Goal: Check status: Check status

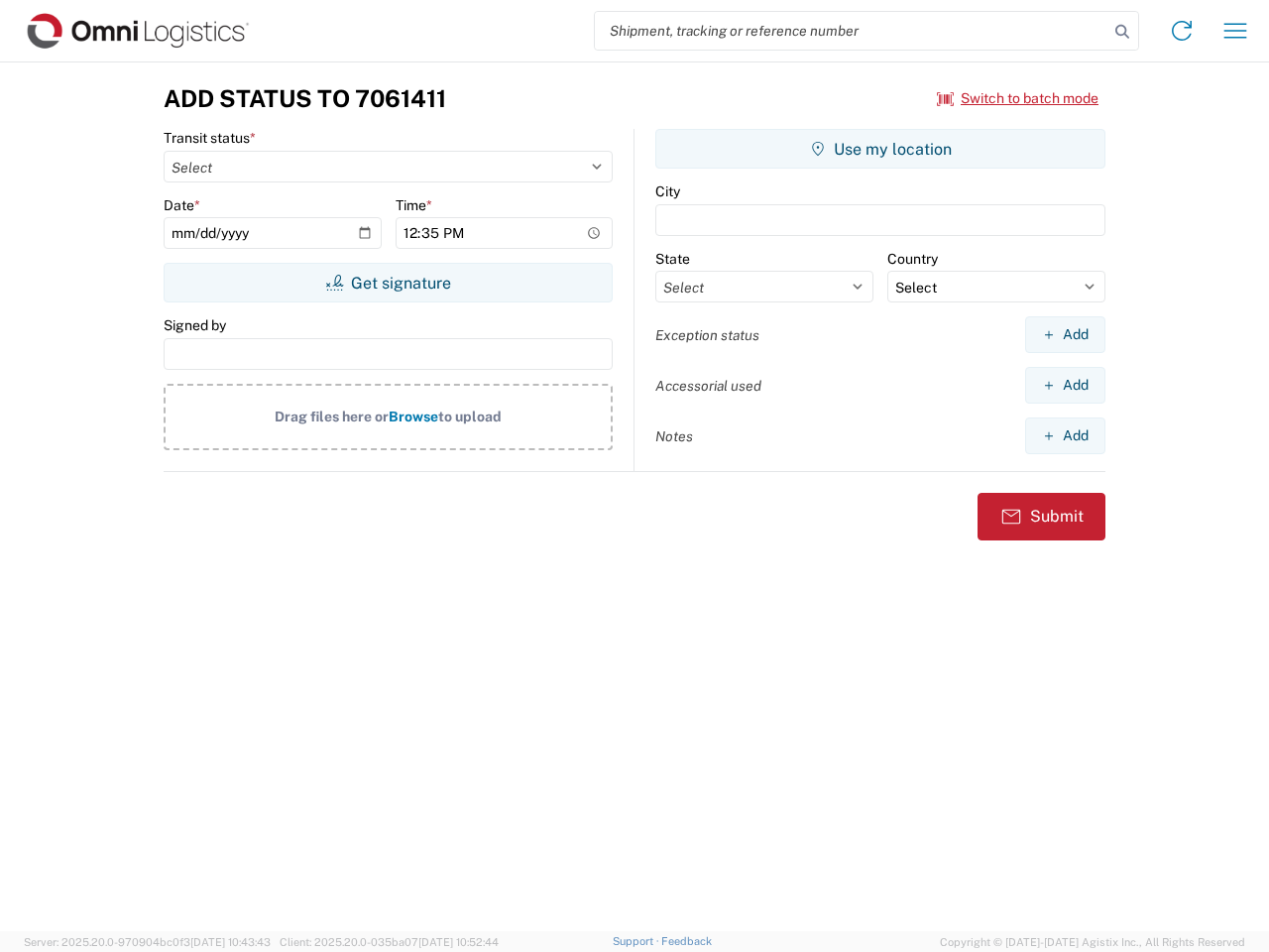
click at [852, 31] on input "search" at bounding box center [852, 31] width 514 height 38
click at [1123, 32] on icon at bounding box center [1123, 32] width 28 height 28
click at [1182, 31] on icon at bounding box center [1182, 31] width 32 height 32
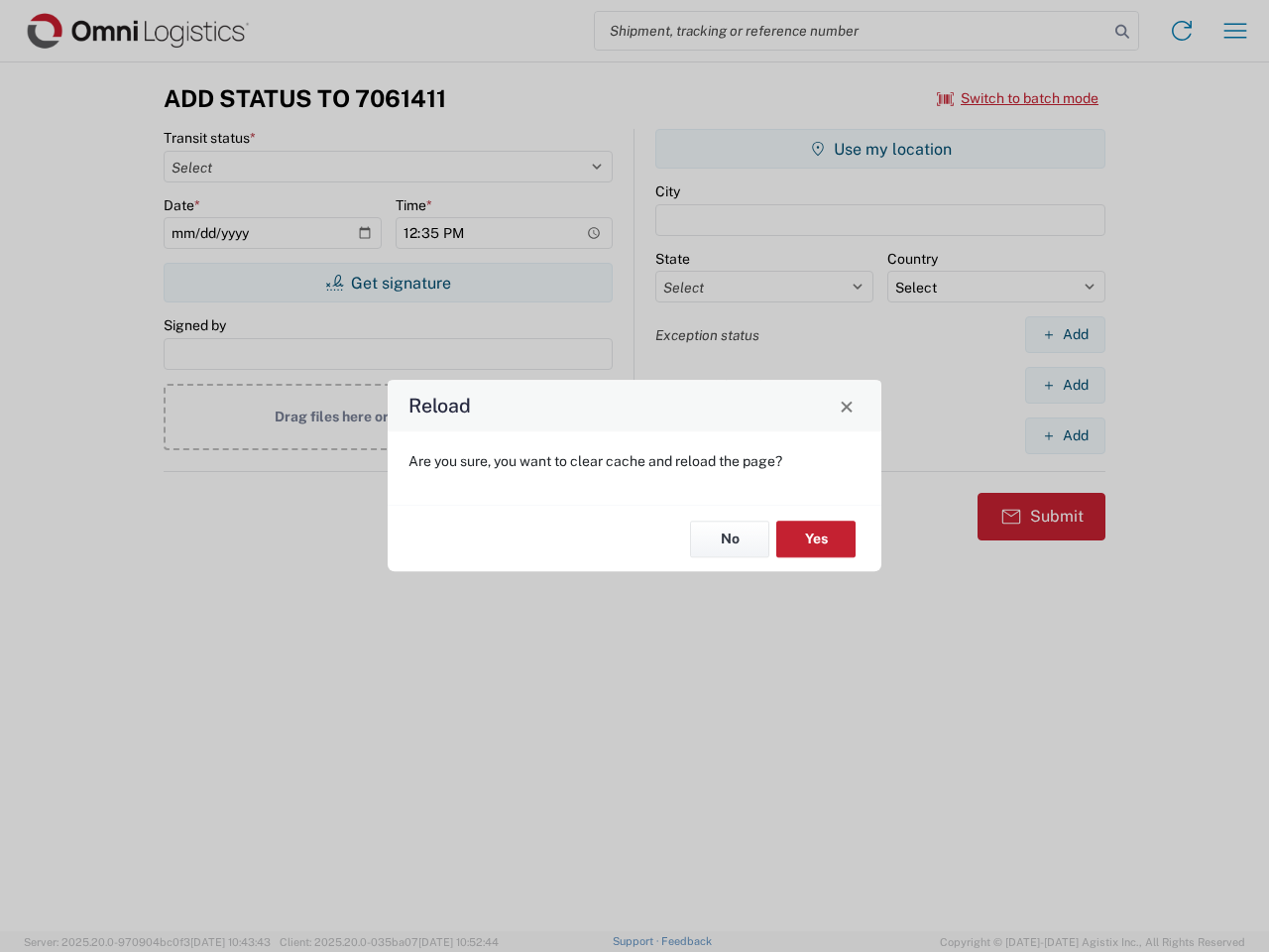
click at [1236, 31] on div "Reload Are you sure, you want to clear cache and reload the page? No Yes" at bounding box center [634, 476] width 1269 height 952
click at [1018, 98] on div "Reload Are you sure, you want to clear cache and reload the page? No Yes" at bounding box center [634, 476] width 1269 height 952
click at [388, 283] on div "Reload Are you sure, you want to clear cache and reload the page? No Yes" at bounding box center [634, 476] width 1269 height 952
click at [881, 149] on div "Reload Are you sure, you want to clear cache and reload the page? No Yes" at bounding box center [634, 476] width 1269 height 952
click at [1065, 334] on div "Reload Are you sure, you want to clear cache and reload the page? No Yes" at bounding box center [634, 476] width 1269 height 952
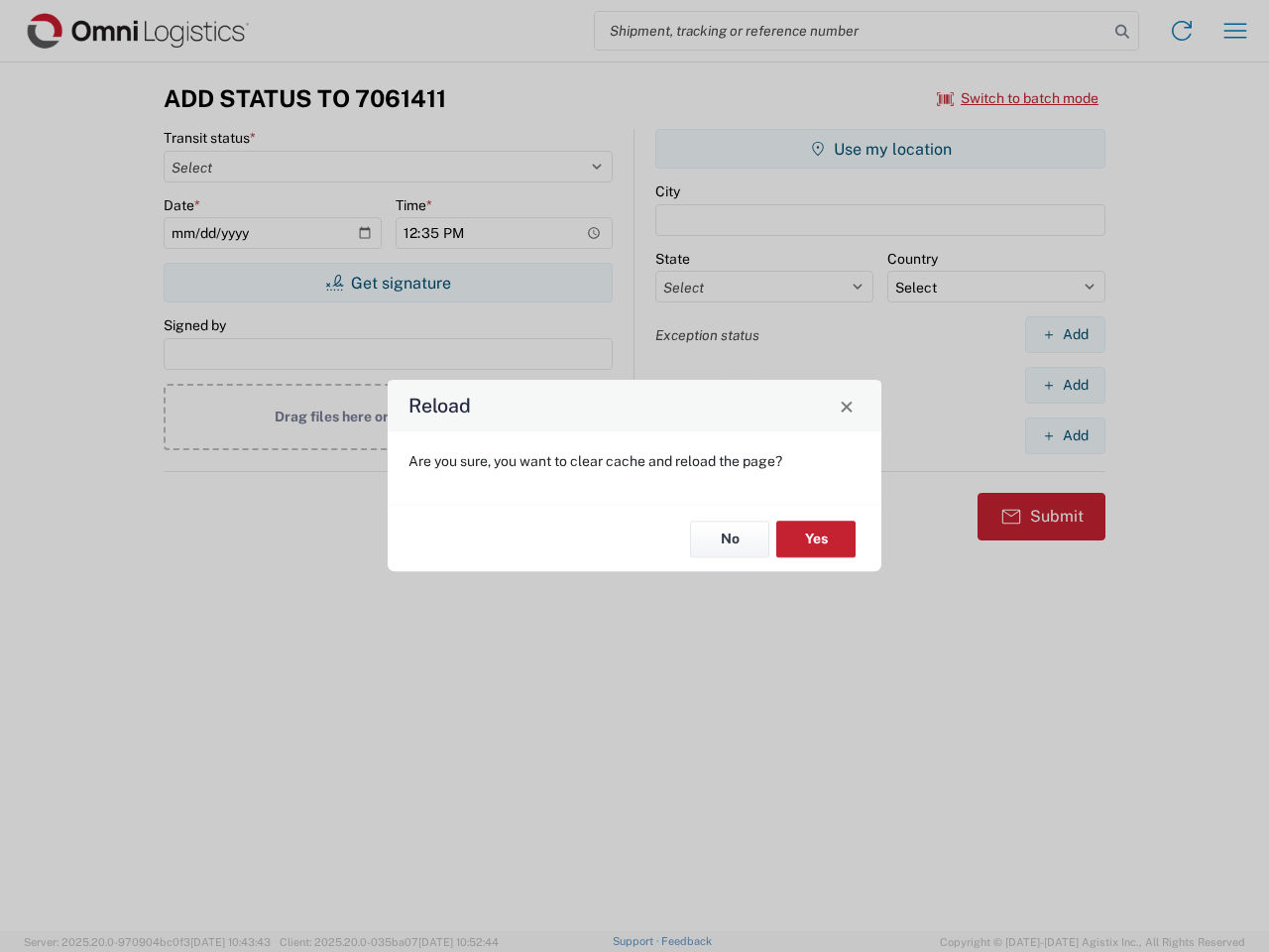
click at [1065, 385] on div "Reload Are you sure, you want to clear cache and reload the page? No Yes" at bounding box center [634, 476] width 1269 height 952
click at [1065, 435] on div "Reload Are you sure, you want to clear cache and reload the page? No Yes" at bounding box center [634, 476] width 1269 height 952
